Goal: Check status: Check status

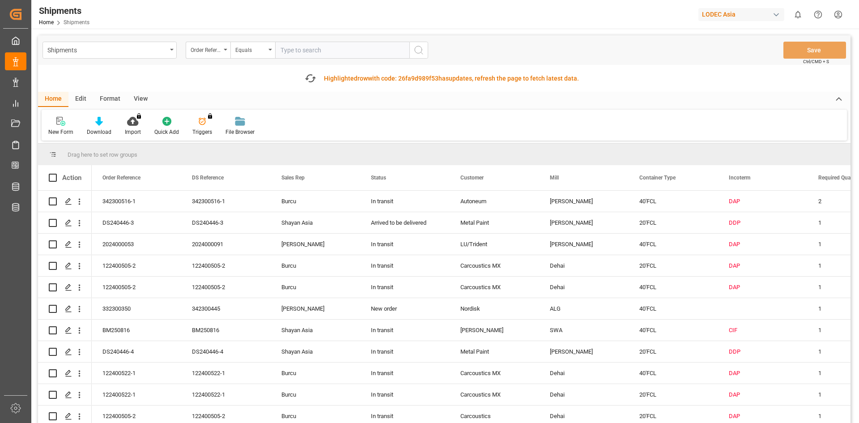
scroll to position [428, 0]
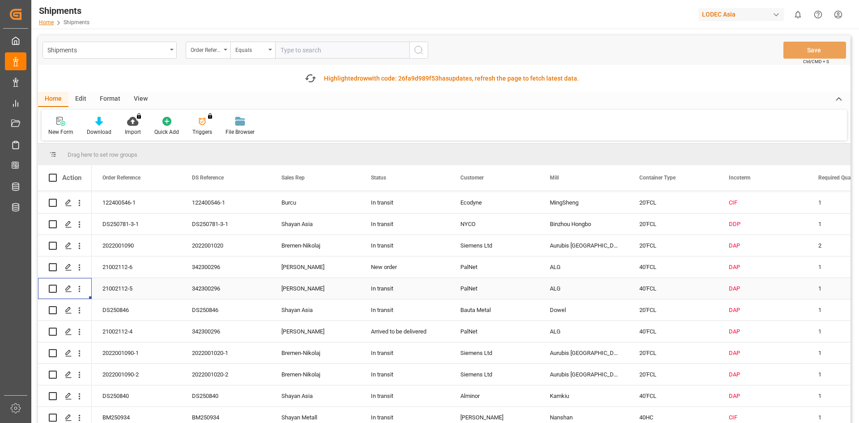
click at [52, 22] on link "Home" at bounding box center [46, 22] width 15 height 6
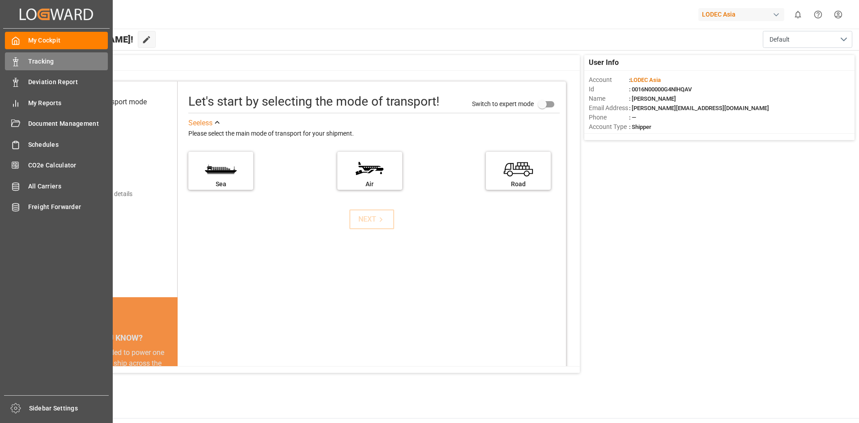
click at [40, 64] on span "Tracking" at bounding box center [68, 61] width 80 height 9
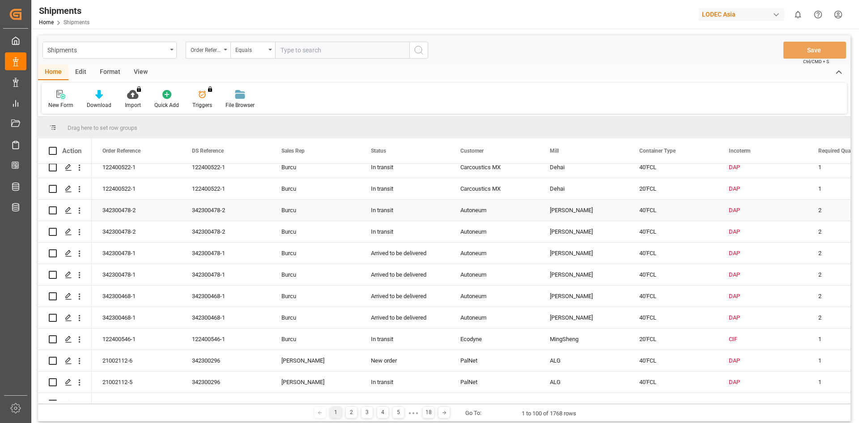
scroll to position [835, 0]
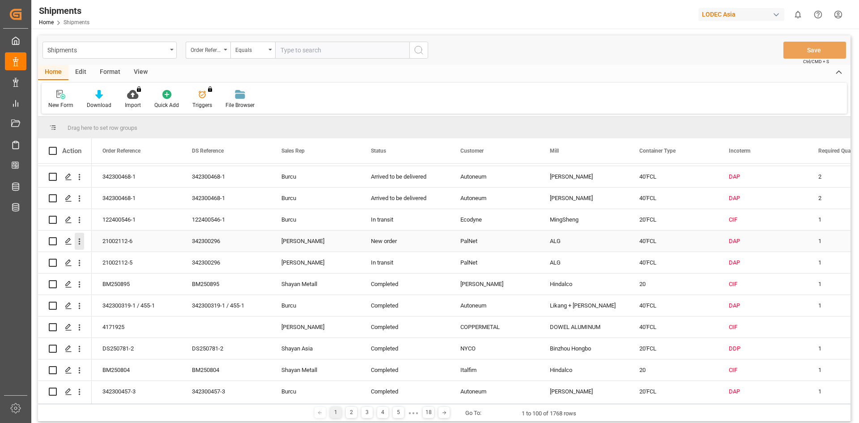
click at [80, 244] on icon "open menu" at bounding box center [80, 241] width 2 height 6
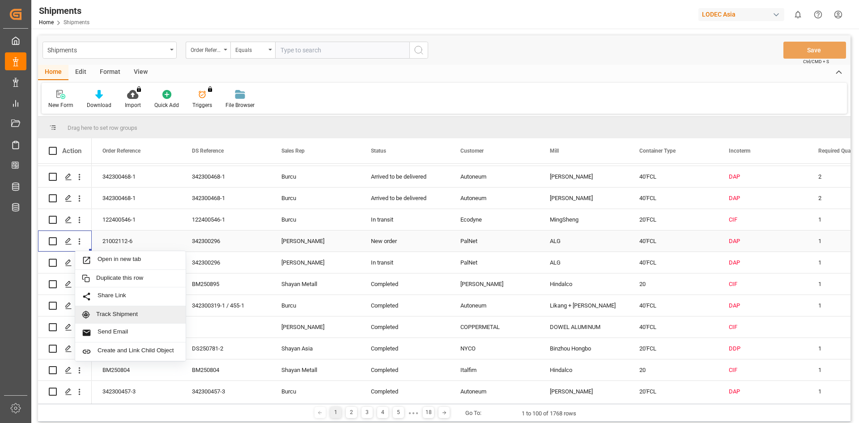
click at [107, 311] on span "Track Shipment" at bounding box center [137, 314] width 83 height 8
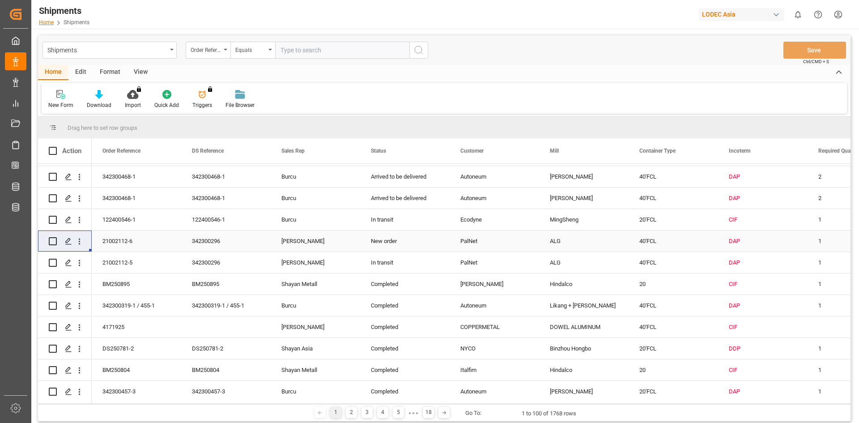
click at [45, 20] on link "Home" at bounding box center [46, 22] width 15 height 6
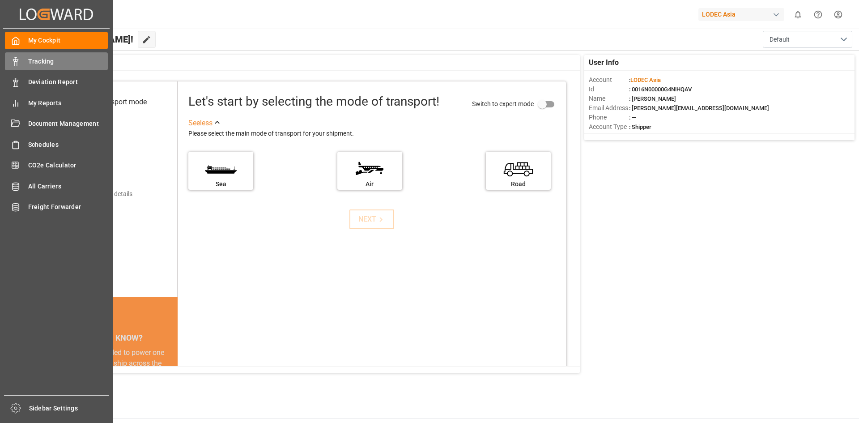
click at [52, 65] on span "Tracking" at bounding box center [68, 61] width 80 height 9
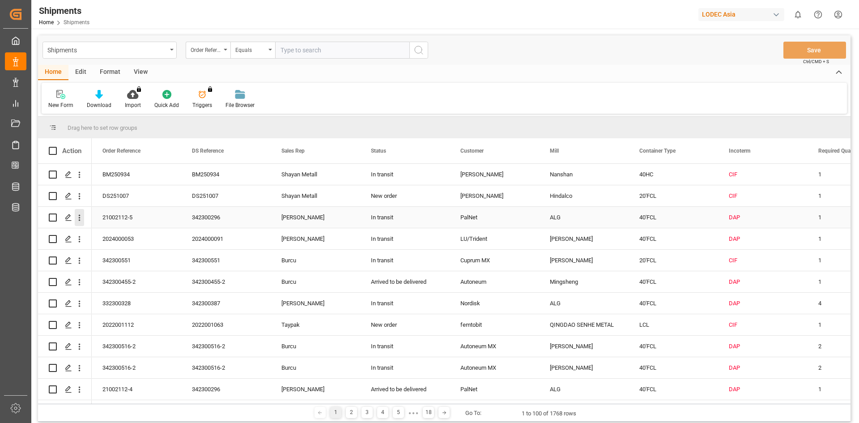
click at [78, 221] on icon "open menu" at bounding box center [79, 217] width 9 height 9
click at [117, 293] on span "Track Shipment" at bounding box center [137, 291] width 83 height 8
click at [68, 98] on div at bounding box center [60, 93] width 25 height 9
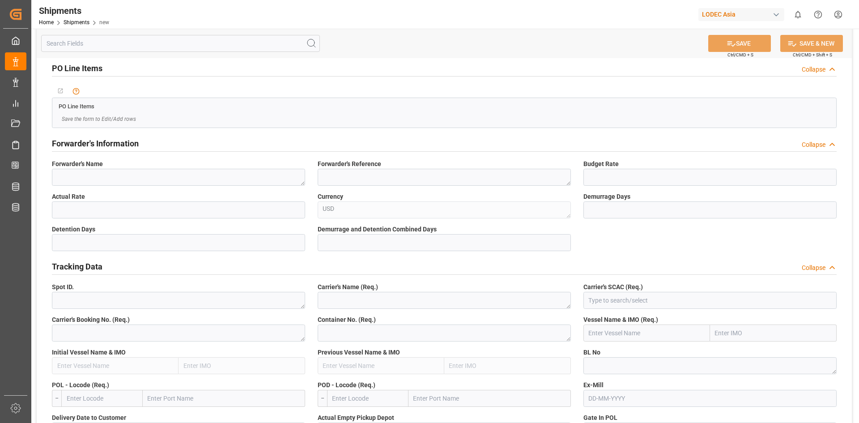
scroll to position [358, 0]
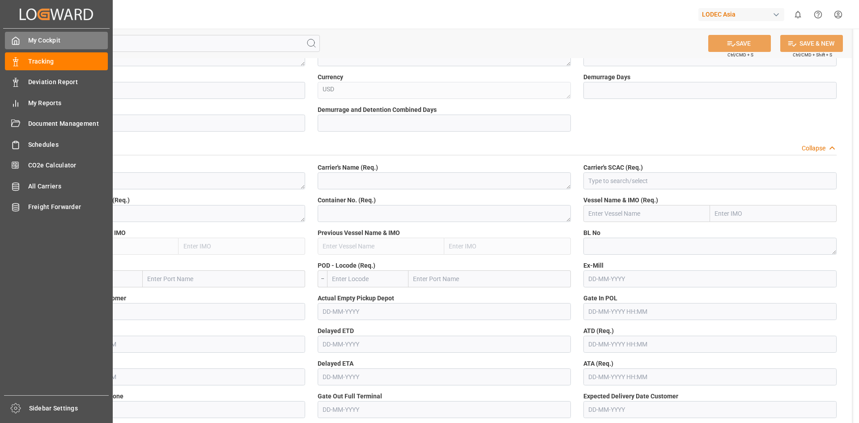
click at [17, 42] on polyline at bounding box center [16, 43] width 2 height 4
